Goal: Information Seeking & Learning: Learn about a topic

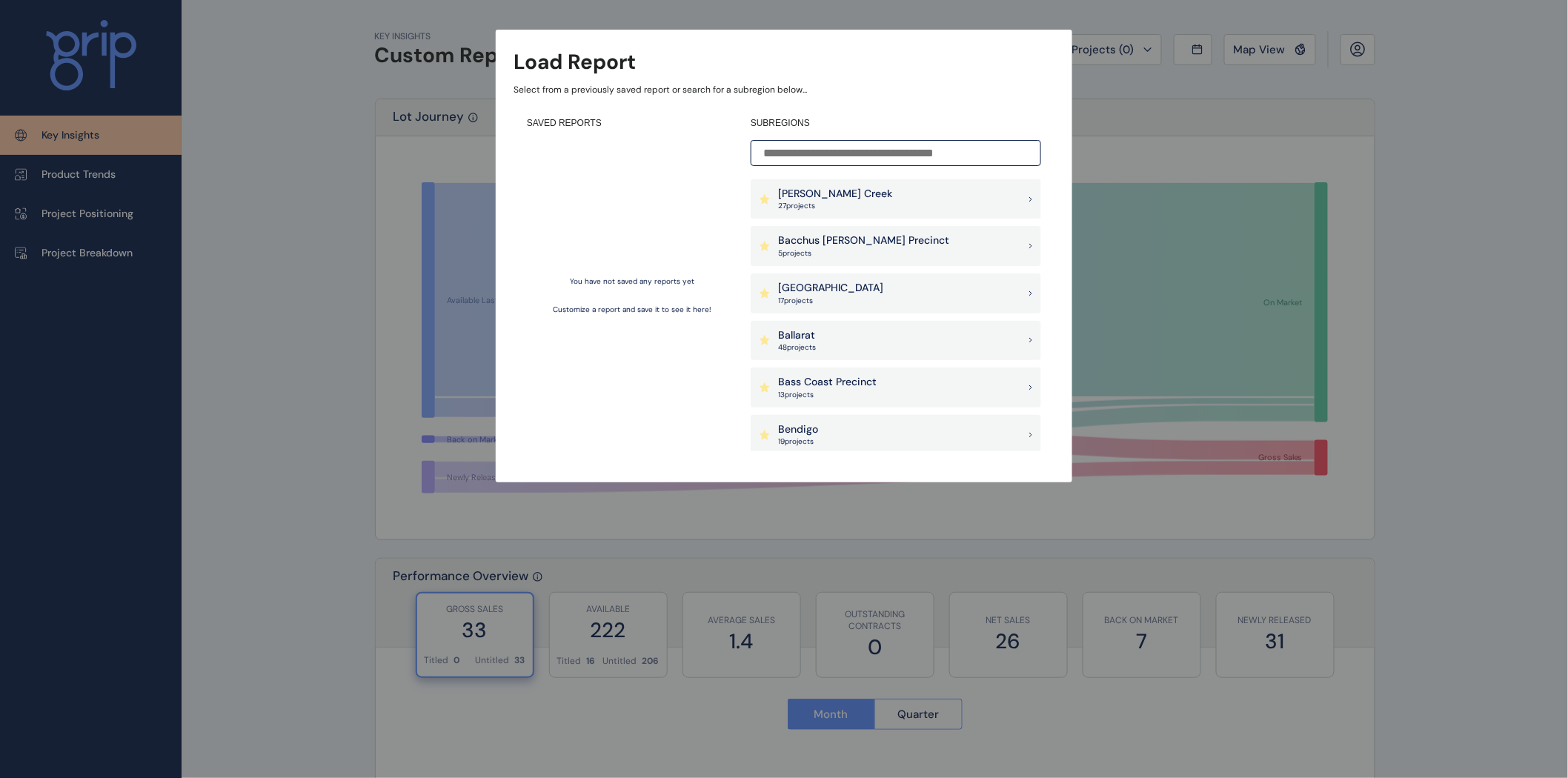
click at [818, 159] on input at bounding box center [896, 152] width 290 height 26
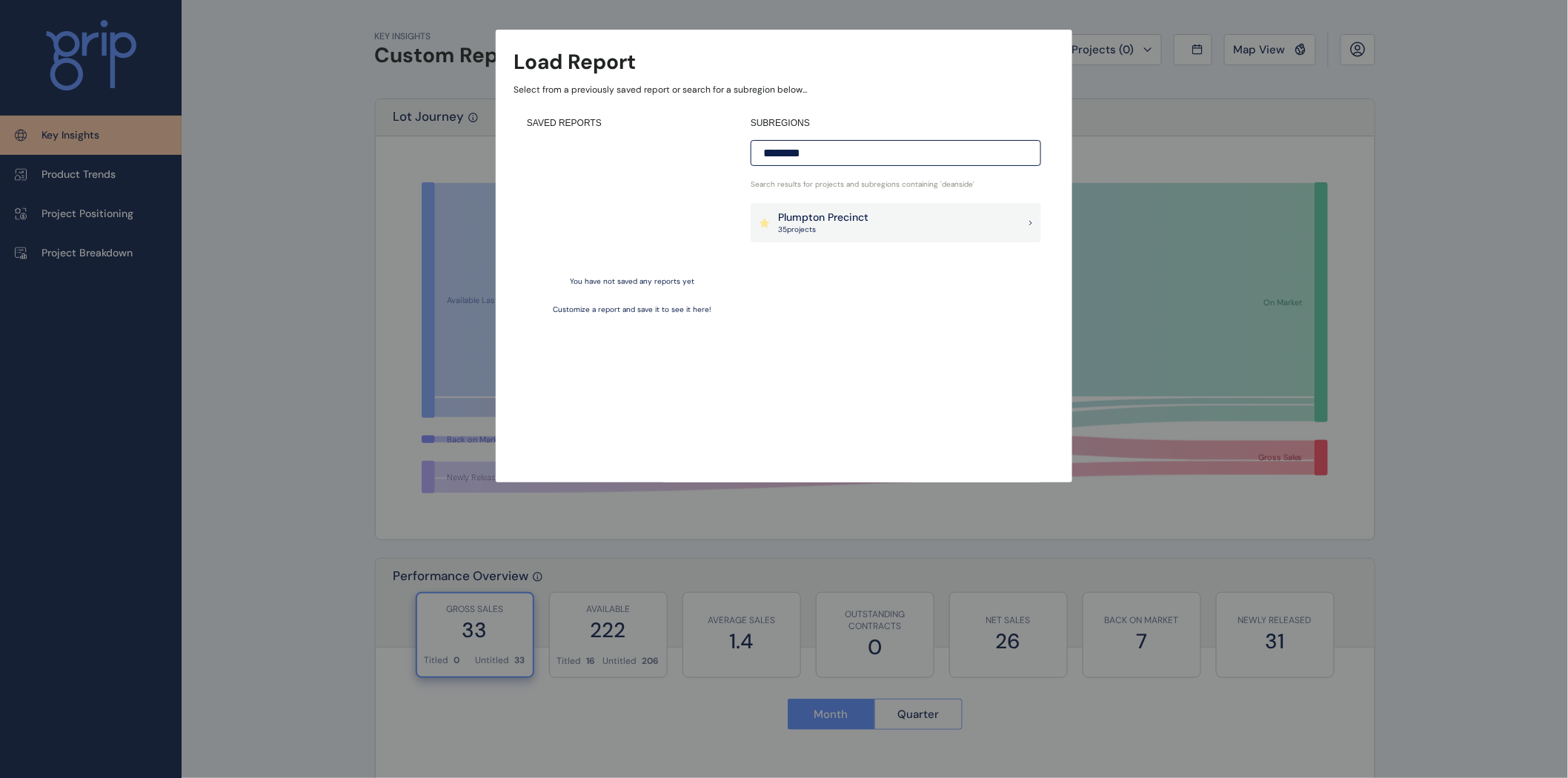
type input "********"
click at [835, 224] on p "Plumpton Precinct" at bounding box center [823, 218] width 90 height 15
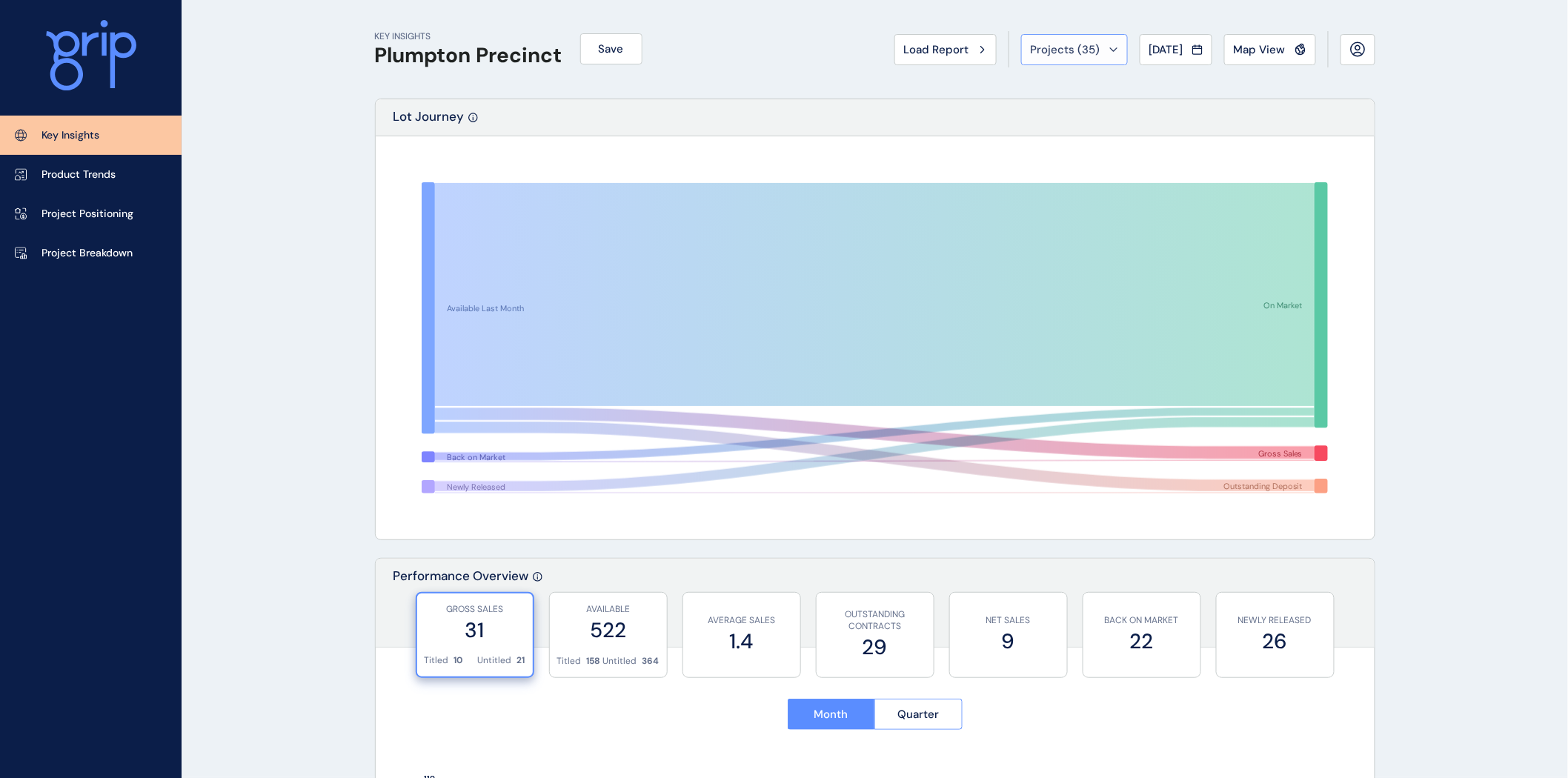
click at [1094, 54] on div "Projects ( 35 )" at bounding box center [1074, 49] width 87 height 15
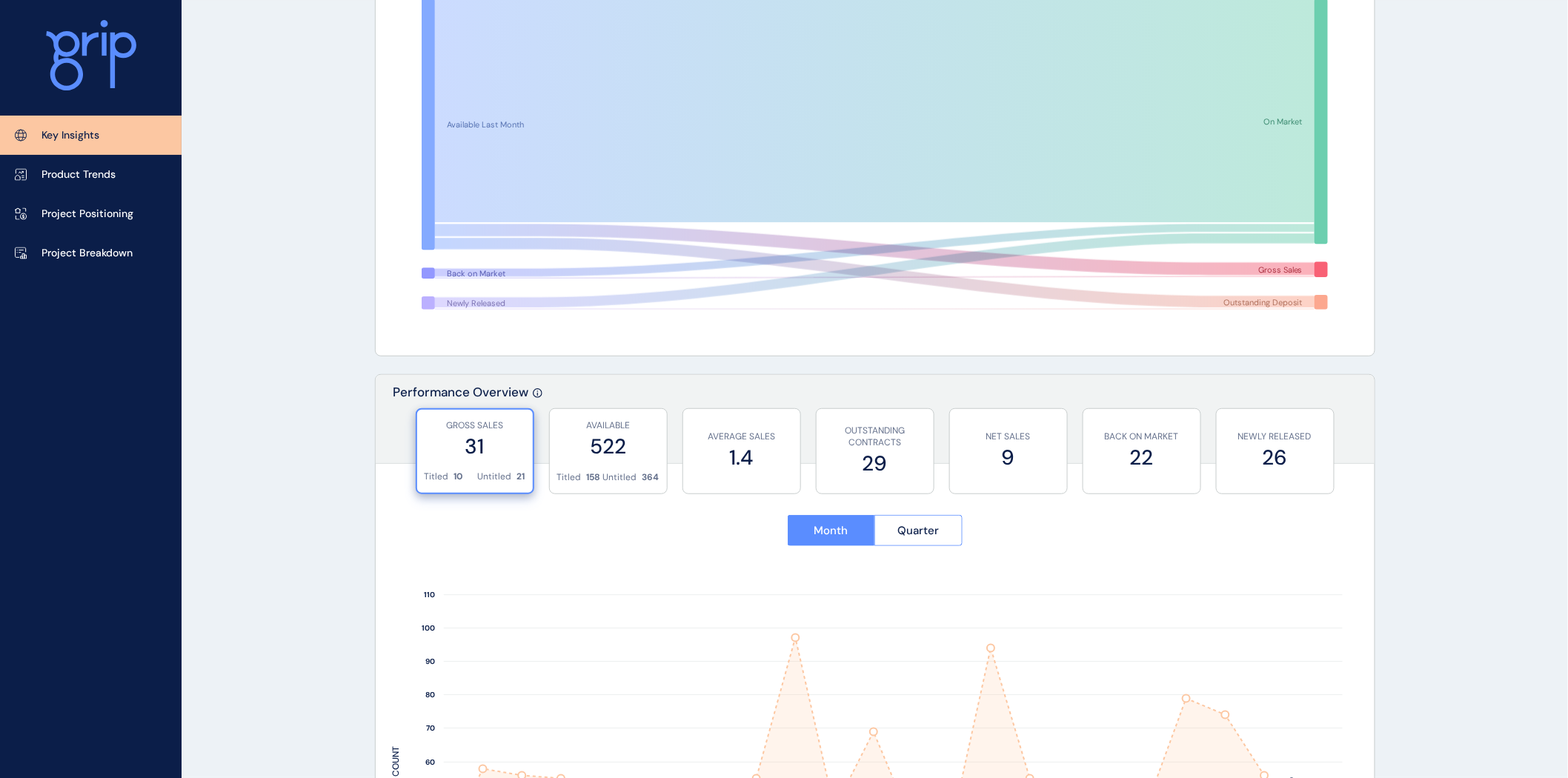
scroll to position [186, 0]
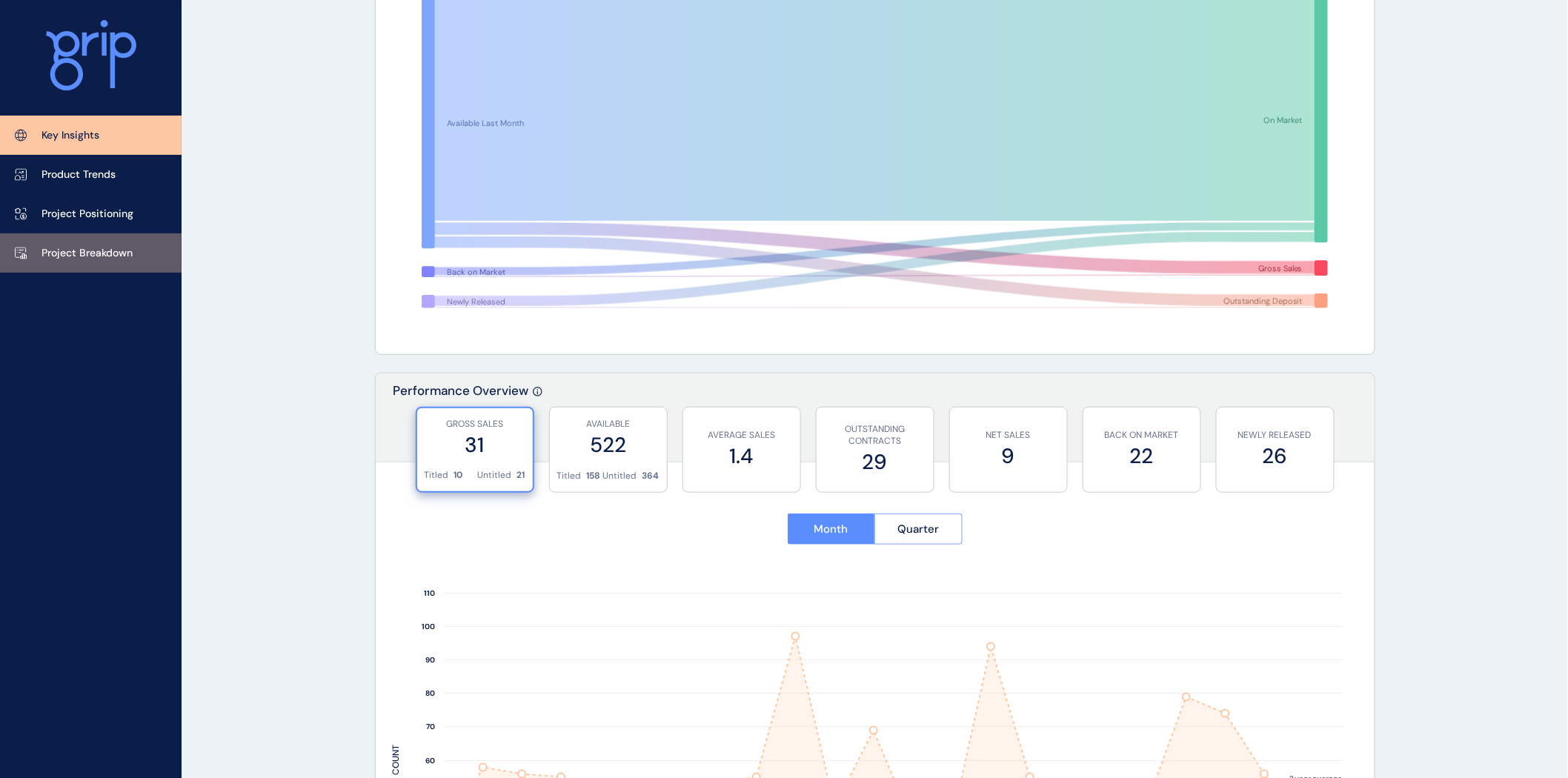
click at [98, 257] on p "Project Breakdown" at bounding box center [87, 253] width 91 height 15
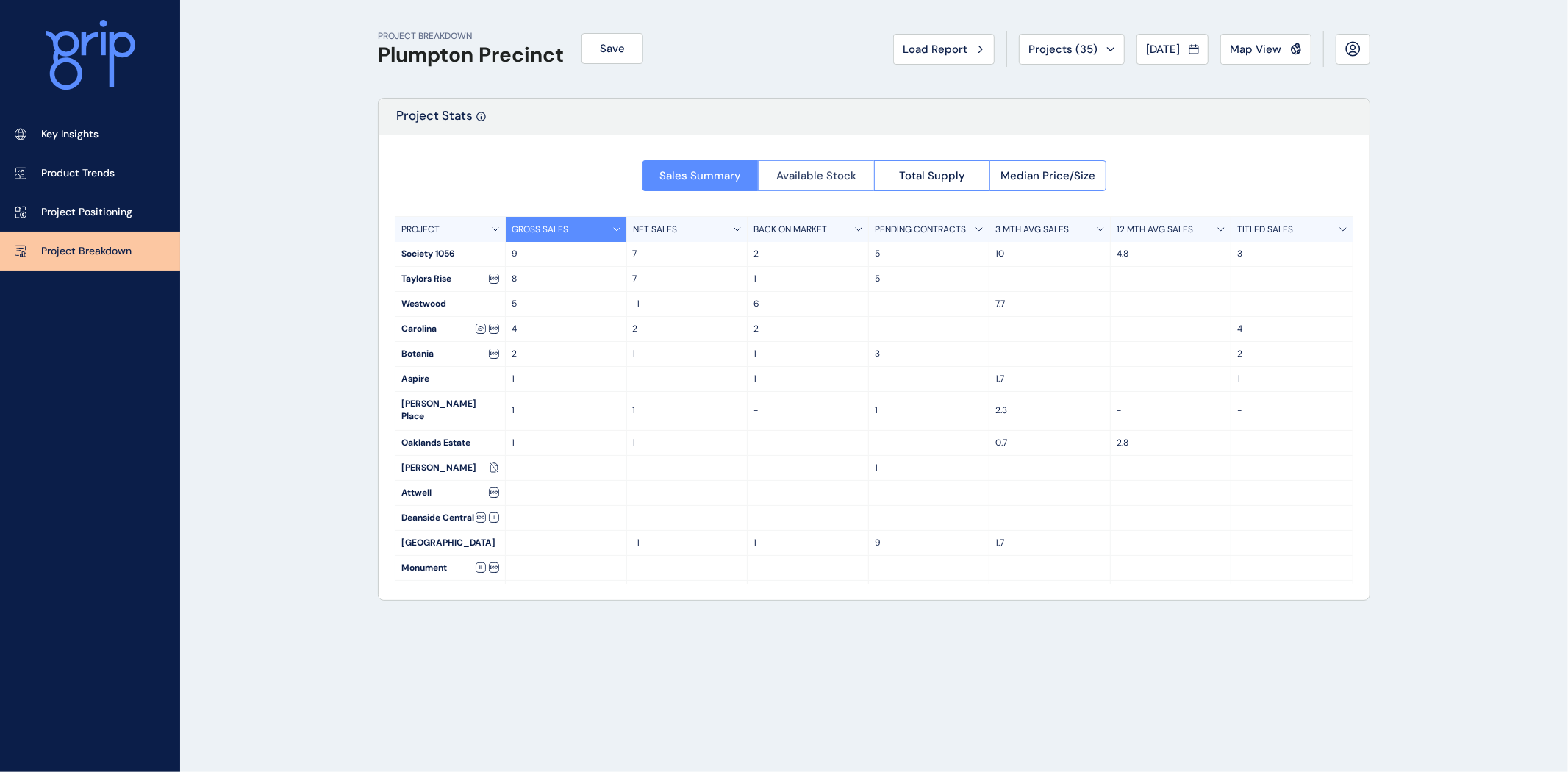
click at [806, 174] on span "Available Stock" at bounding box center [816, 175] width 80 height 14
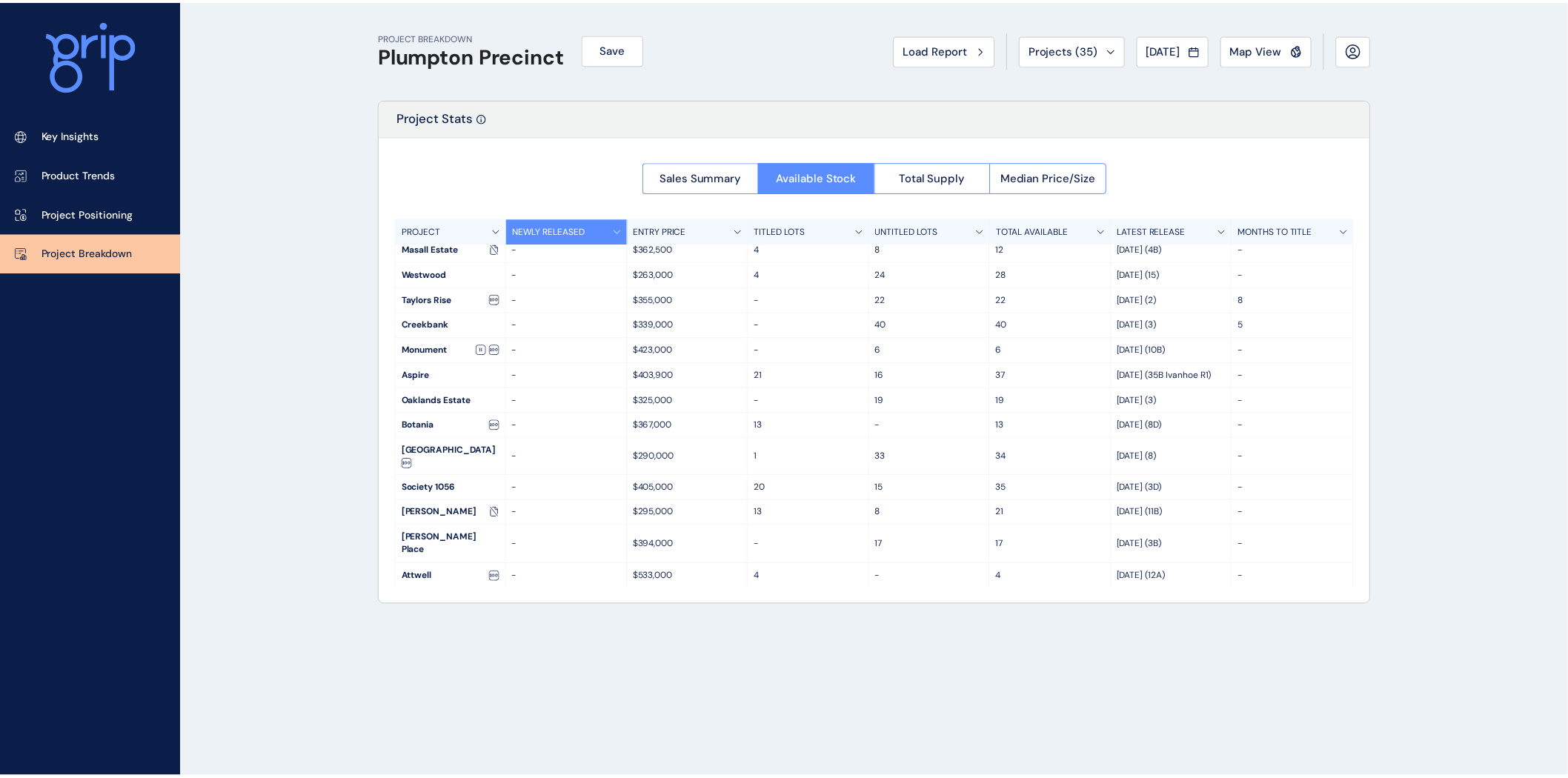
scroll to position [102, 0]
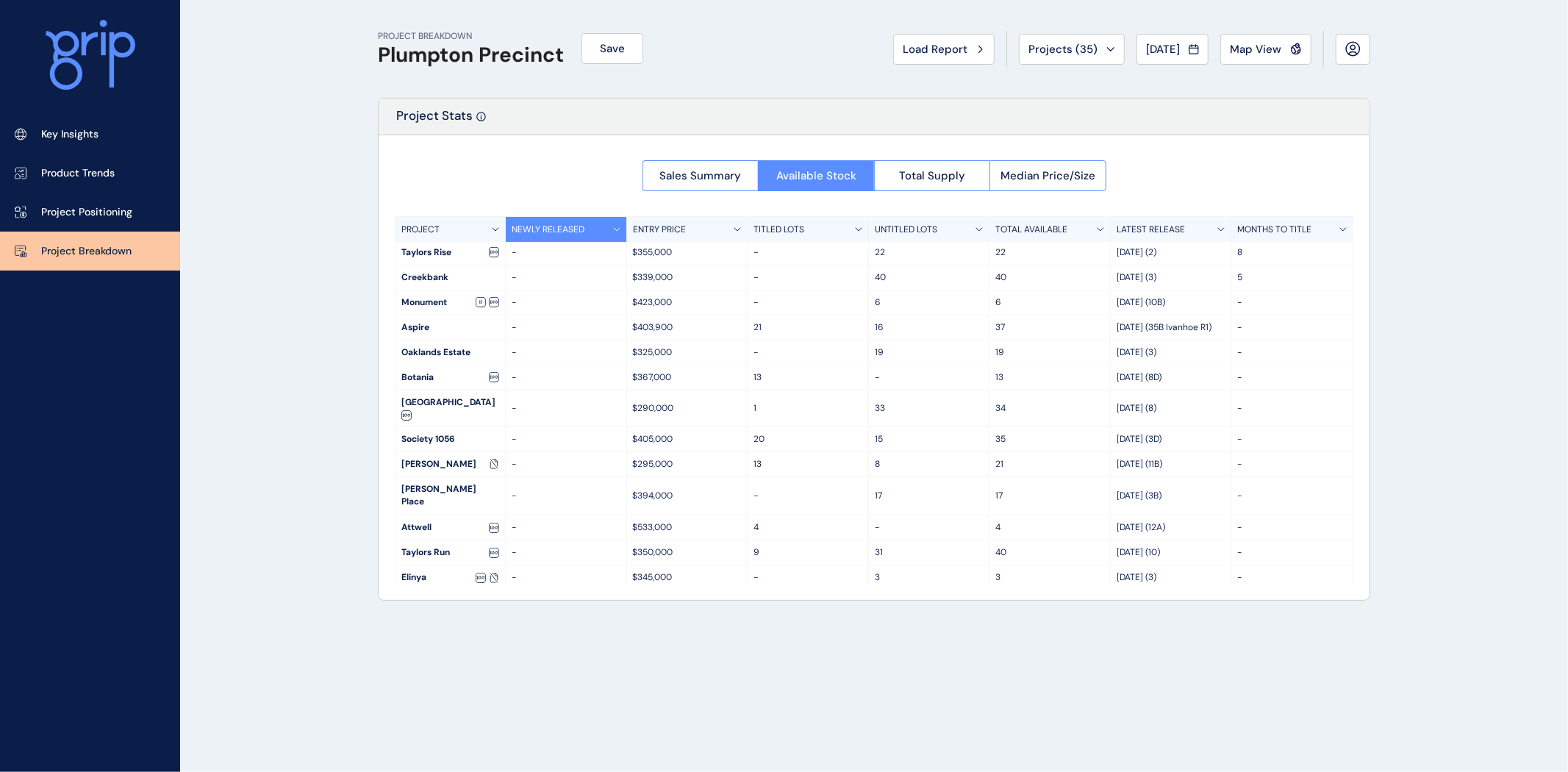
click at [647, 333] on p "$403,900" at bounding box center [687, 327] width 109 height 13
click at [430, 300] on div "Monument" at bounding box center [450, 302] width 110 height 24
click at [61, 200] on link "Project Positioning" at bounding box center [90, 212] width 180 height 39
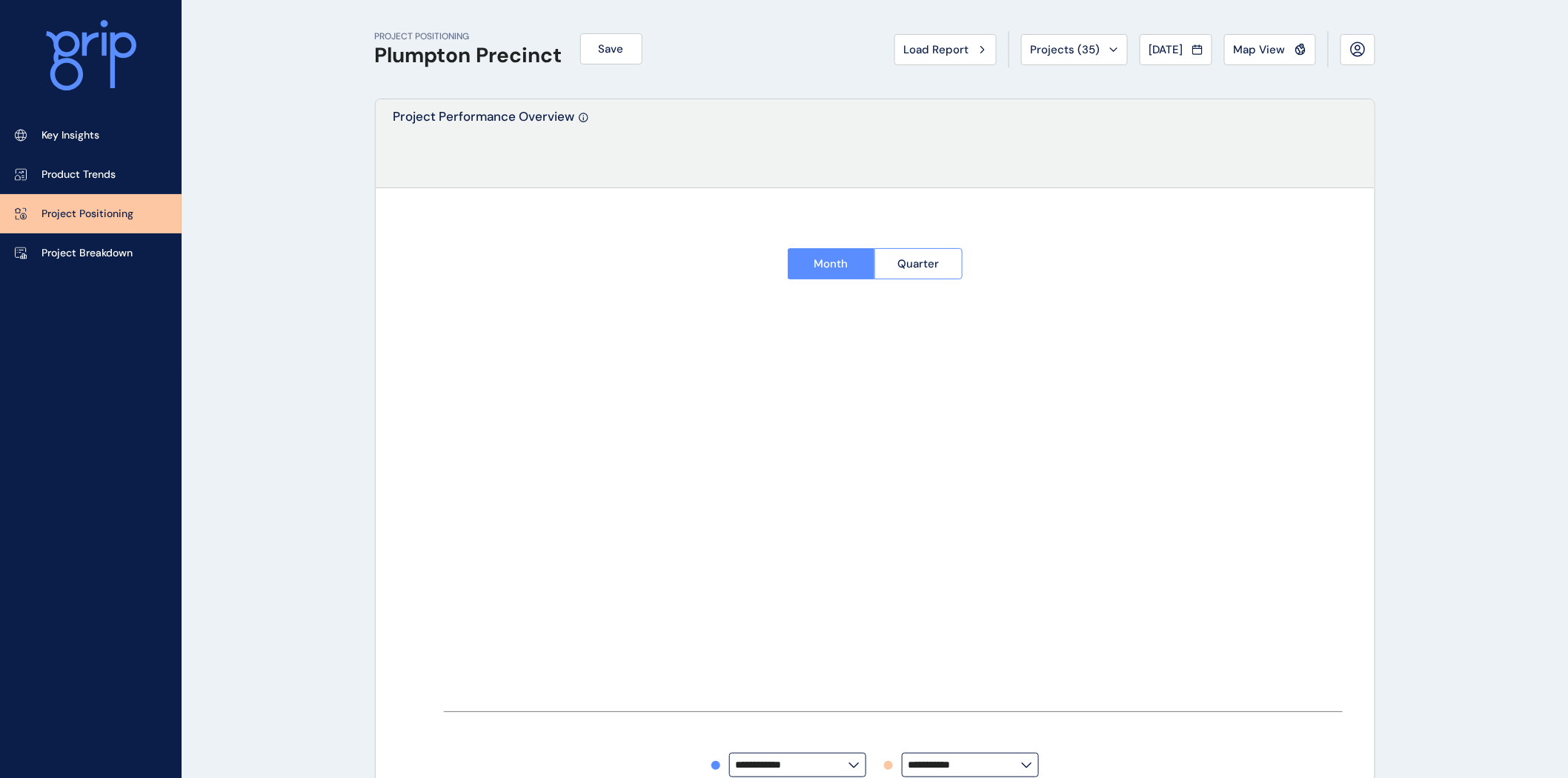
type input "**********"
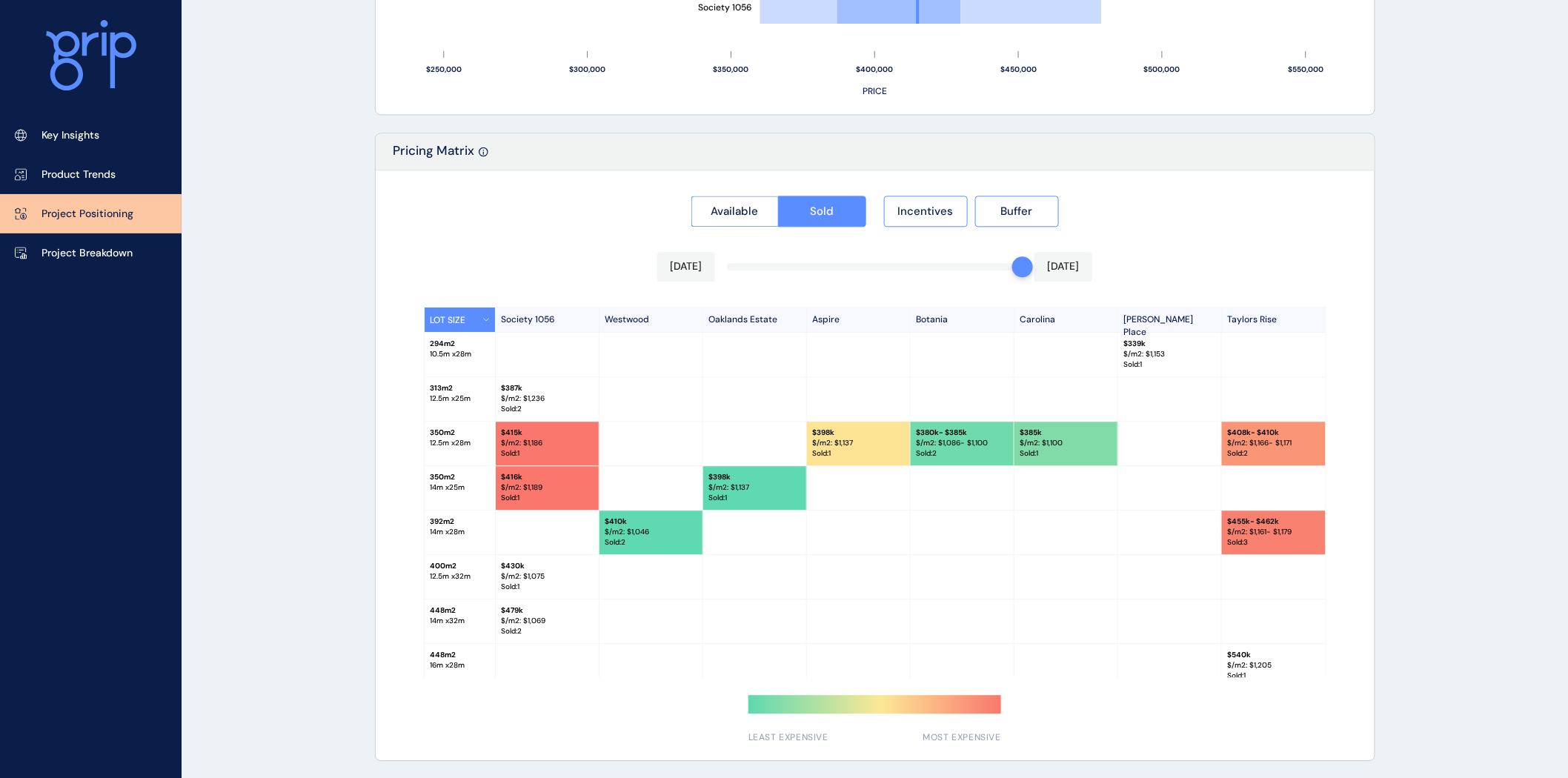
click at [531, 414] on p "Sold : 2" at bounding box center [547, 409] width 91 height 11
click at [737, 210] on span "Available" at bounding box center [734, 211] width 48 height 15
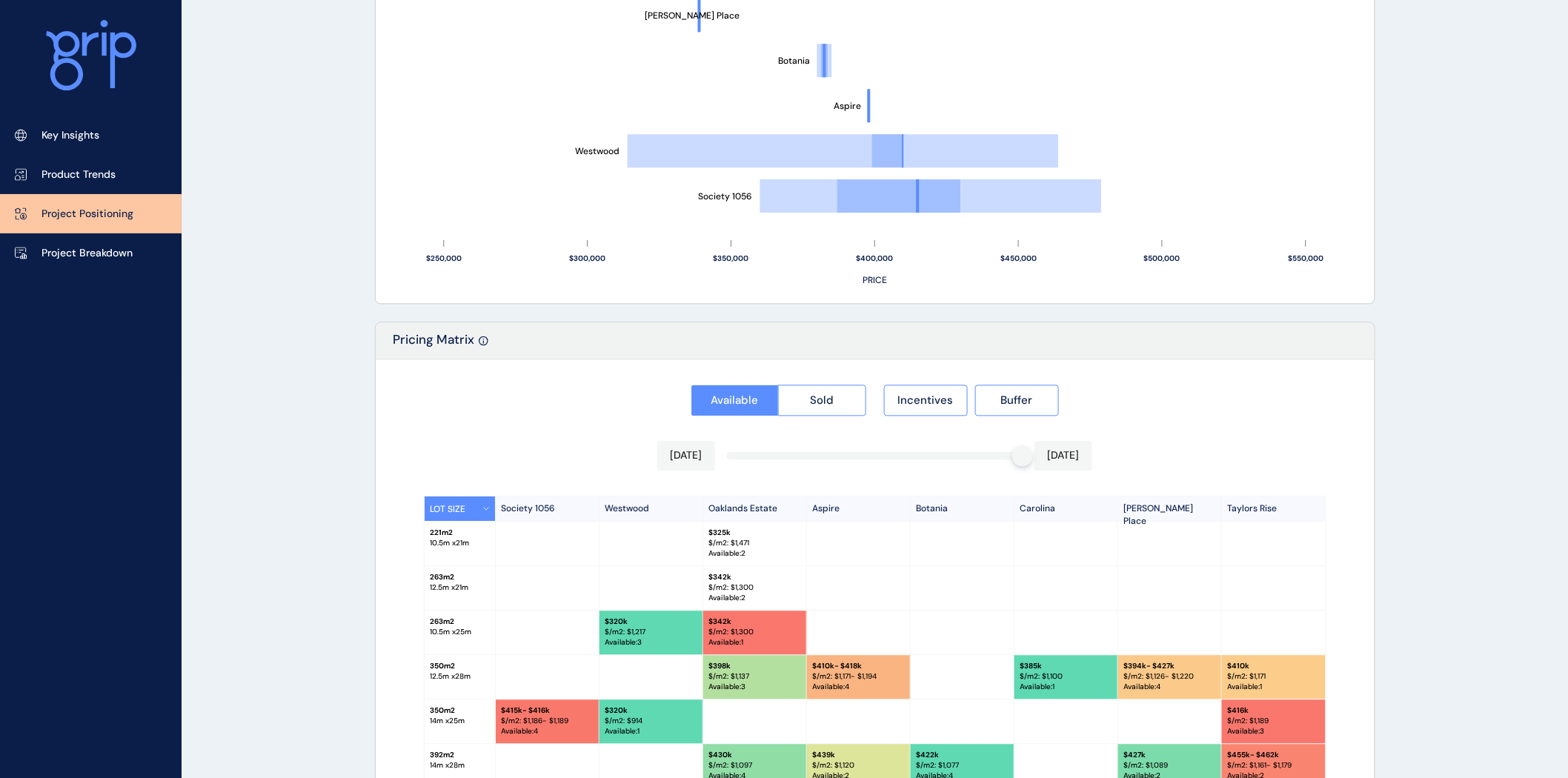
scroll to position [1067, 0]
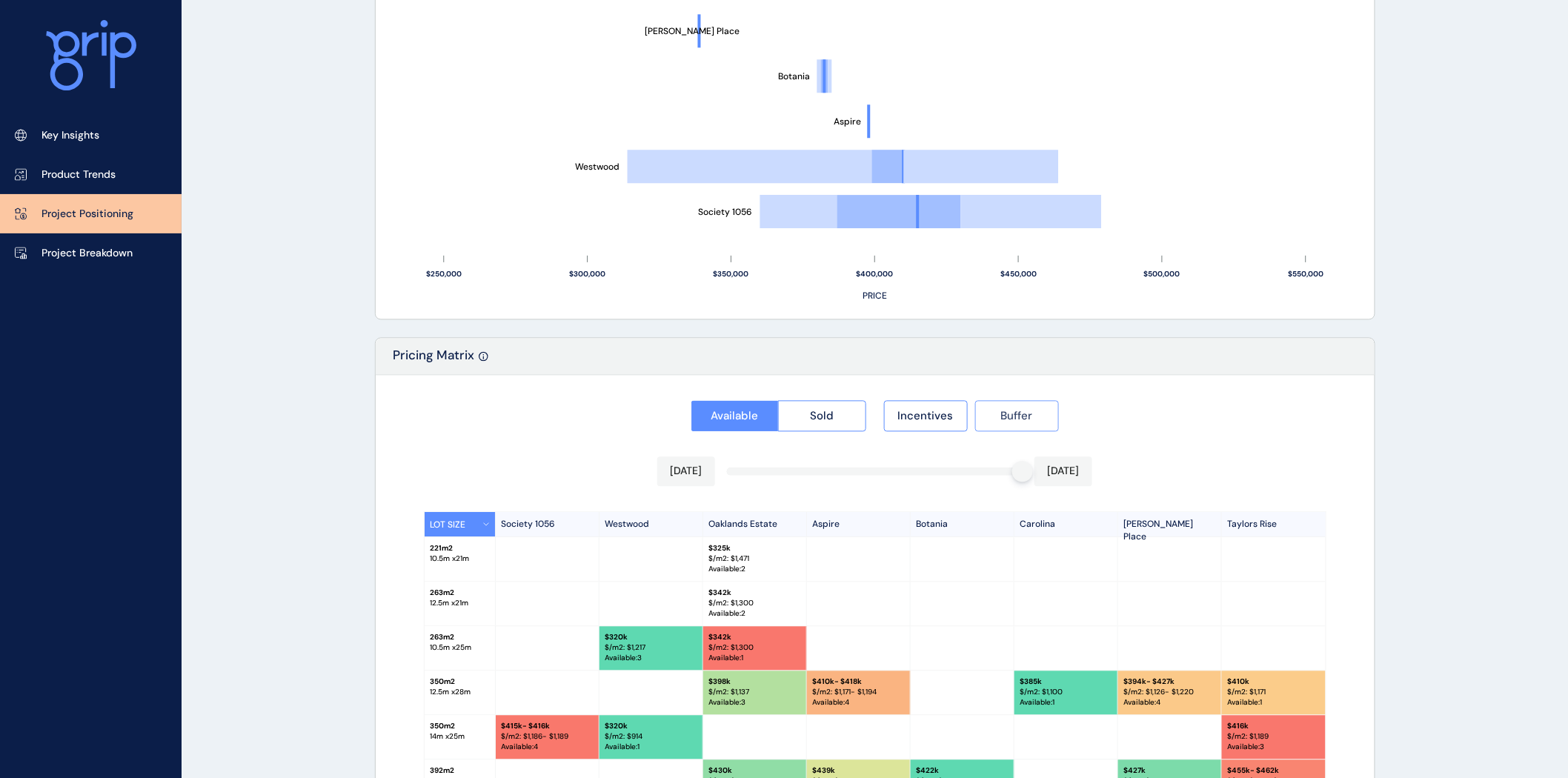
click at [1004, 417] on span "Buffer" at bounding box center [1017, 416] width 32 height 15
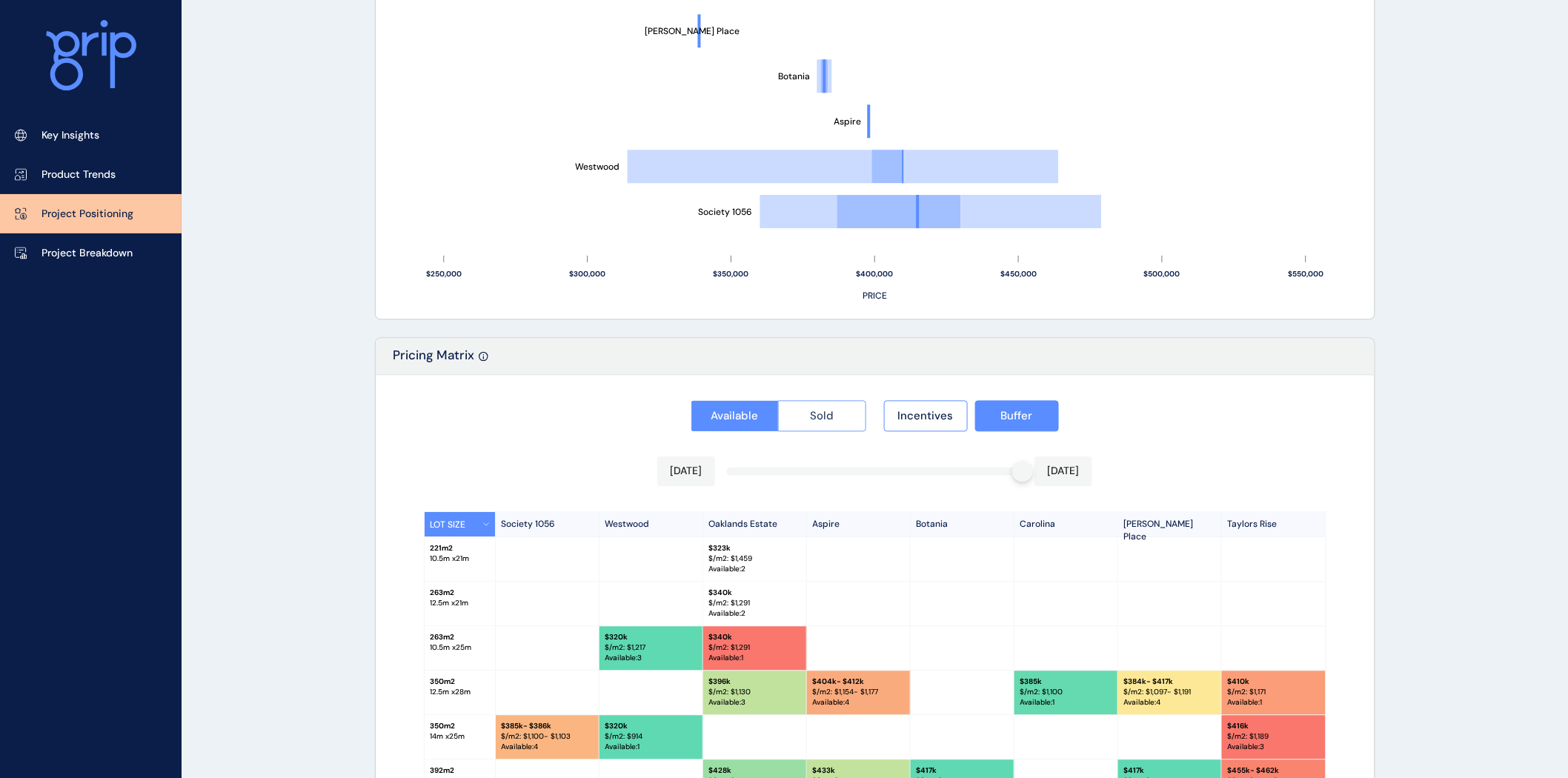
click at [825, 415] on span "Sold" at bounding box center [822, 416] width 23 height 15
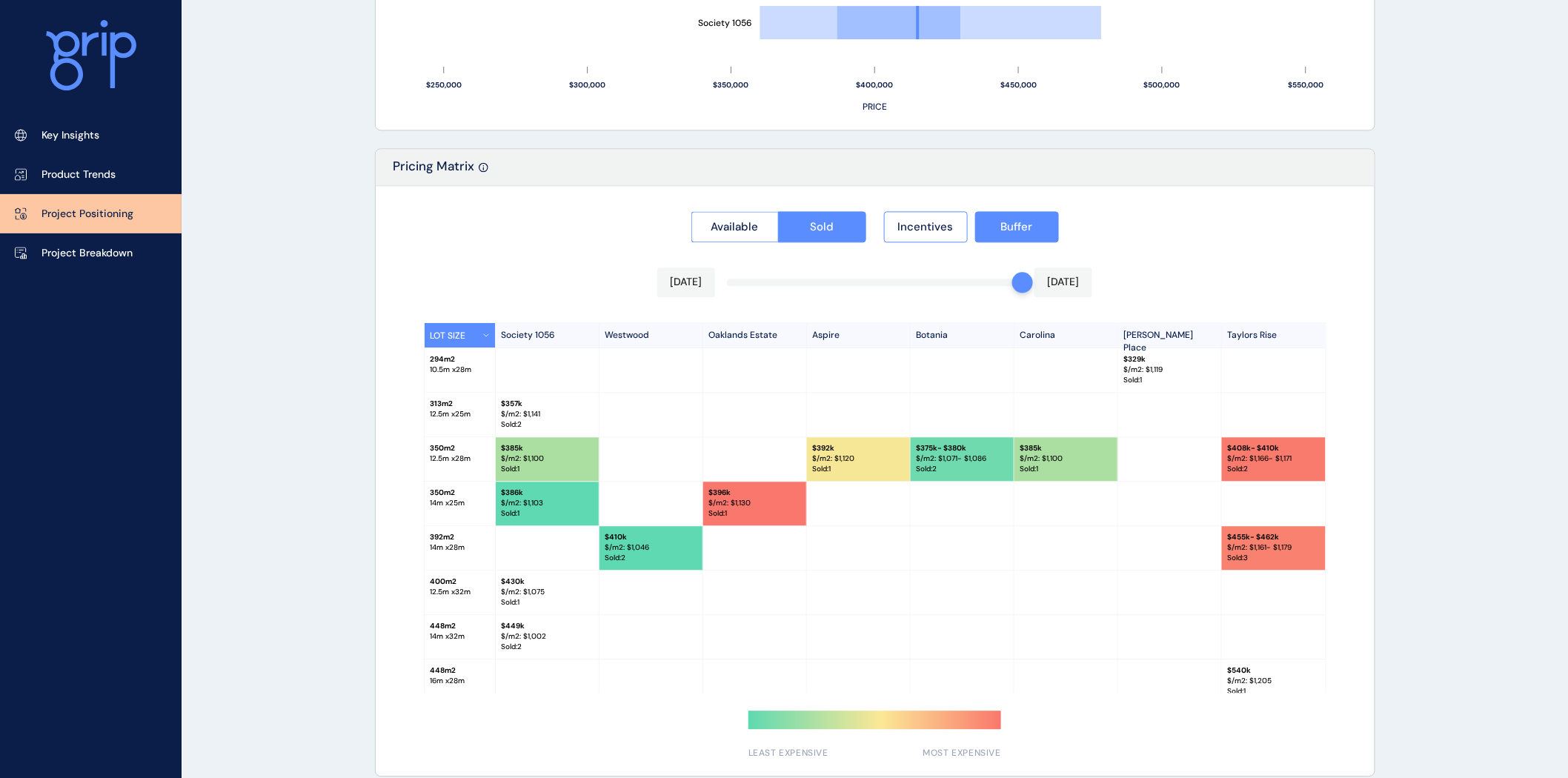
scroll to position [1253, 0]
